Goal: Navigation & Orientation: Understand site structure

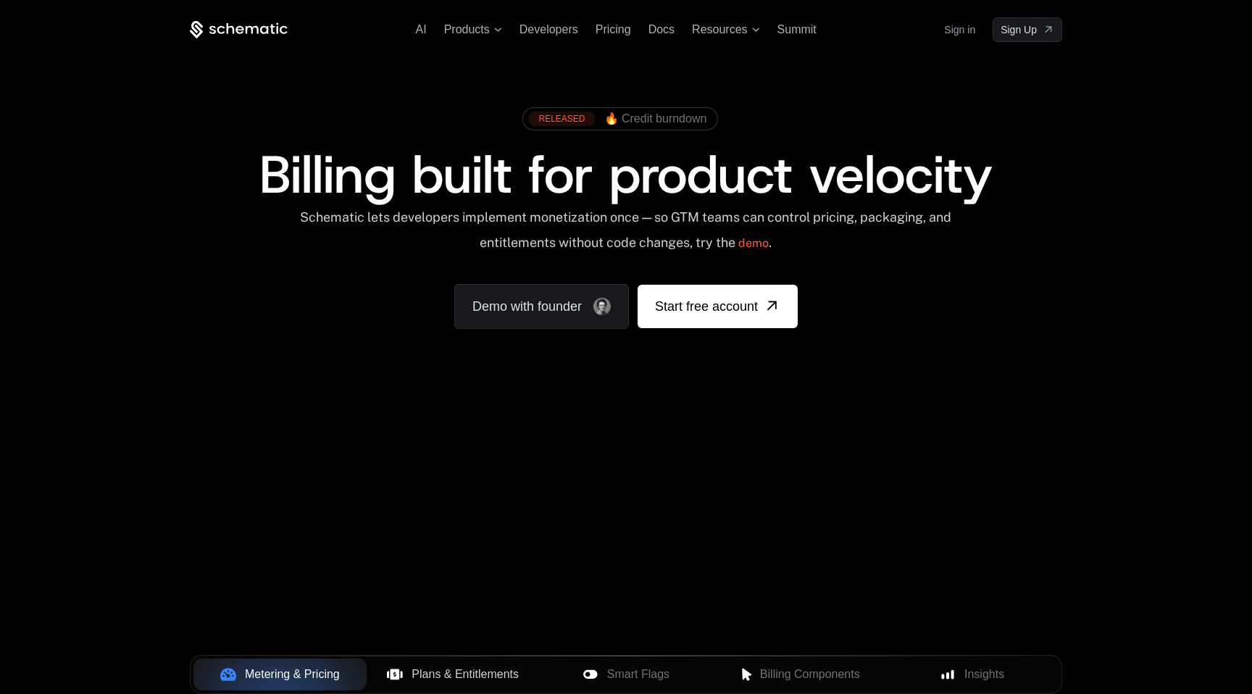
click at [473, 678] on span "Plans & Entitlements" at bounding box center [465, 674] width 107 height 17
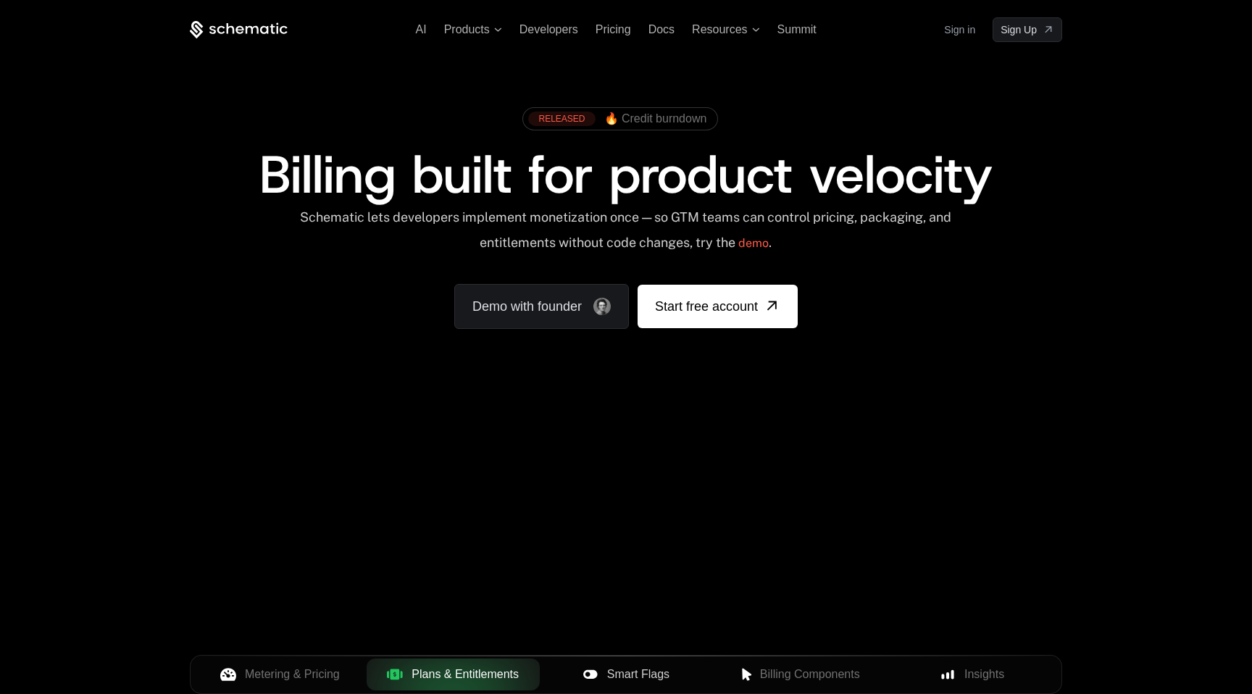
click at [616, 669] on span "Smart Flags" at bounding box center [638, 674] width 62 height 17
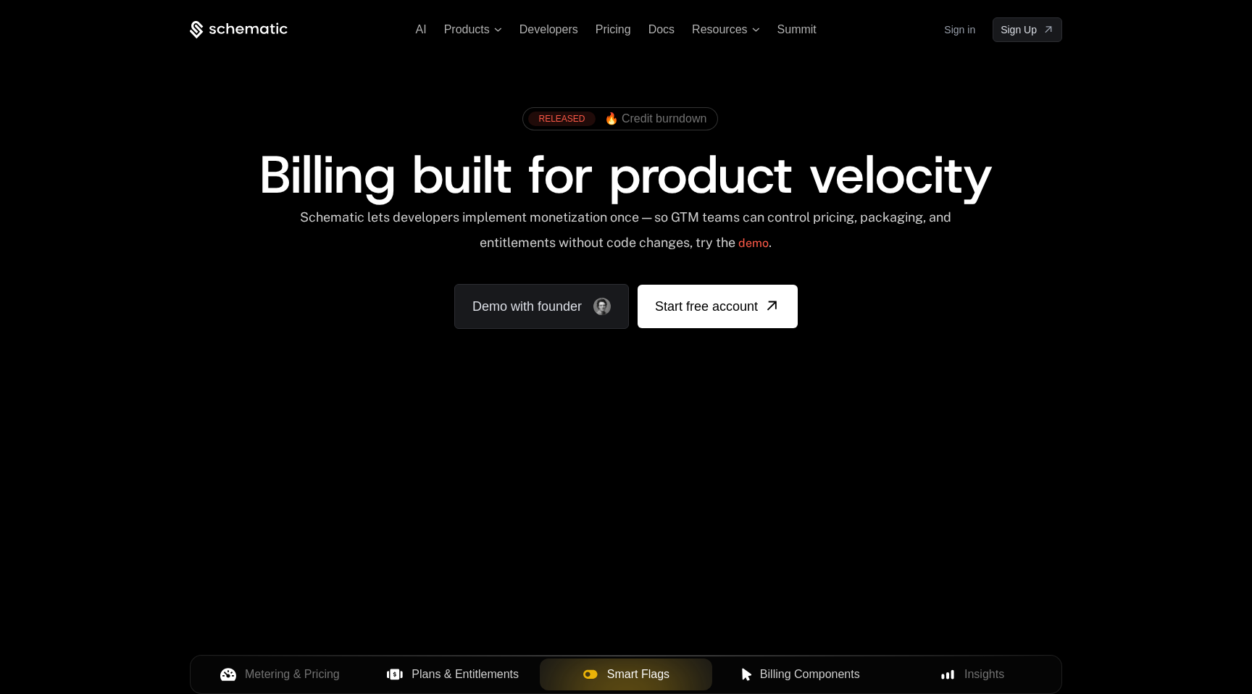
click at [813, 674] on span "Billing Components" at bounding box center [810, 674] width 100 height 17
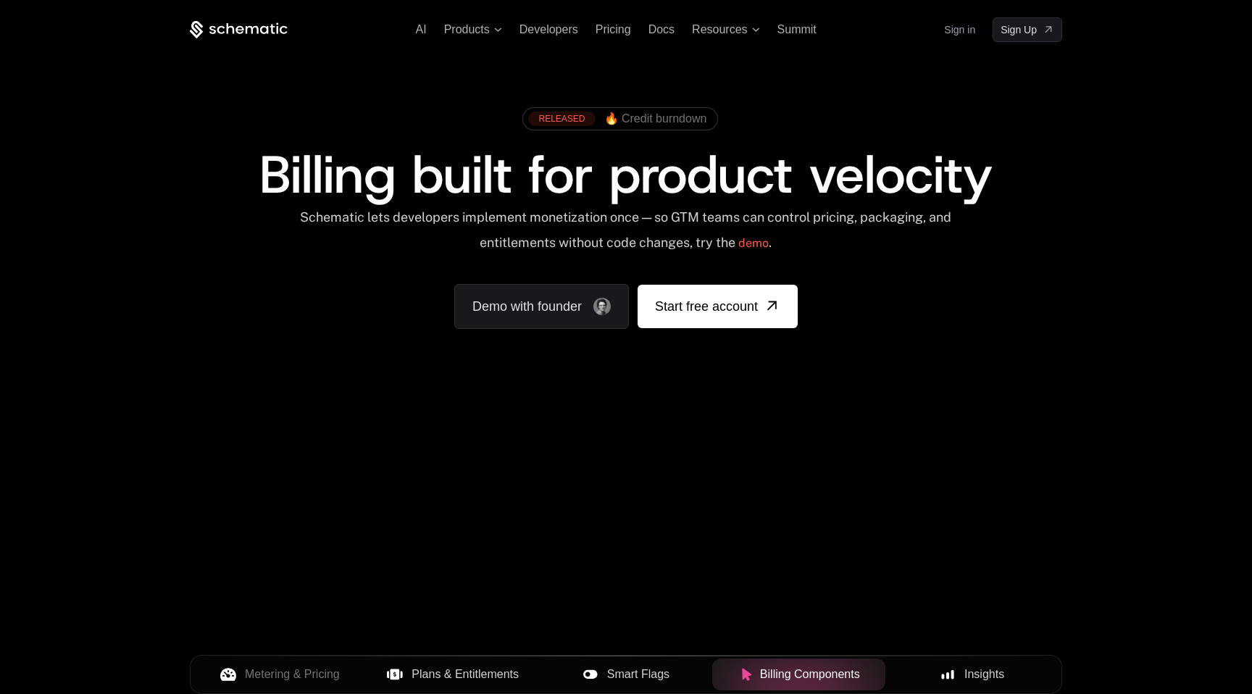
click at [957, 672] on div "Insights" at bounding box center [972, 674] width 150 height 17
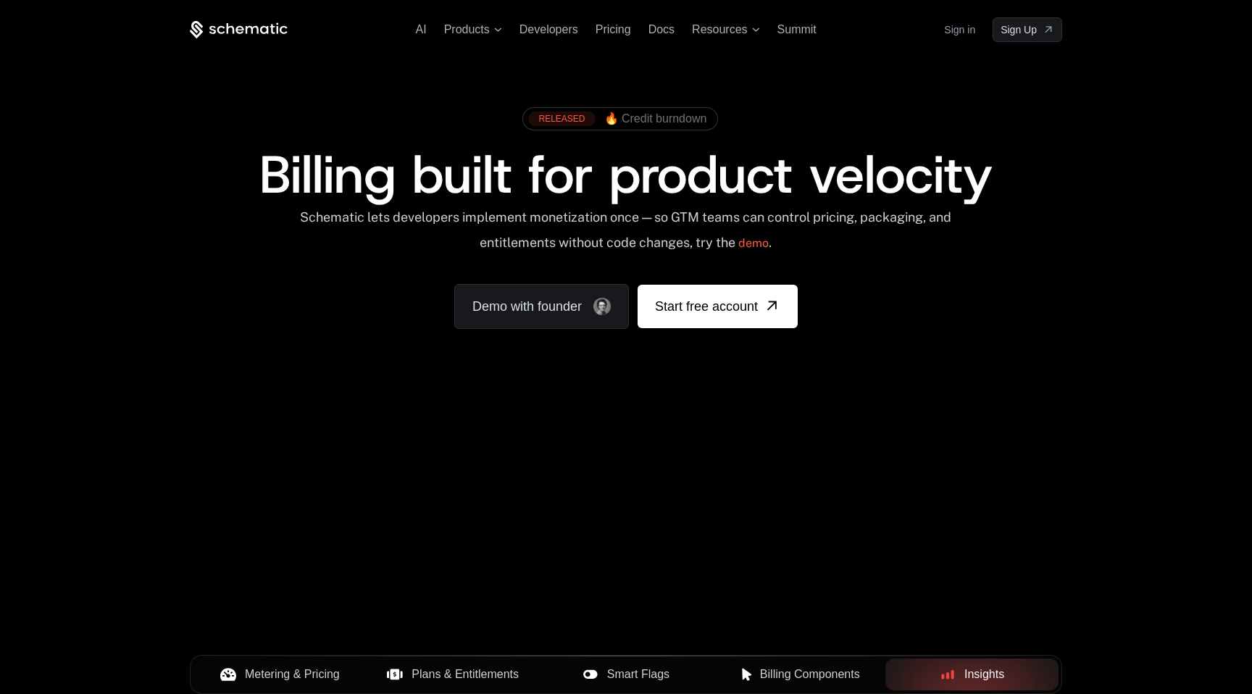
click at [287, 680] on span "Metering & Pricing" at bounding box center [292, 674] width 95 height 17
